Goal: Browse casually

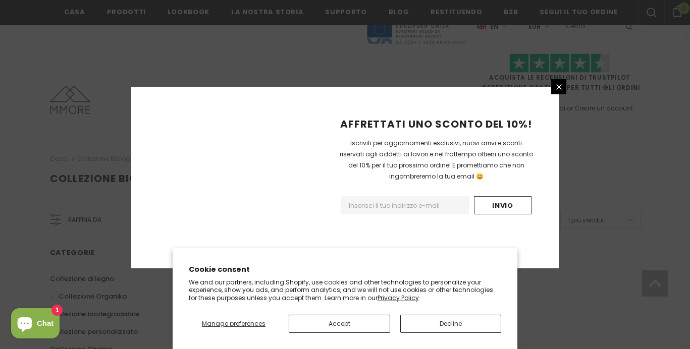
scroll to position [685, 0]
